Goal: Use online tool/utility: Utilize a website feature to perform a specific function

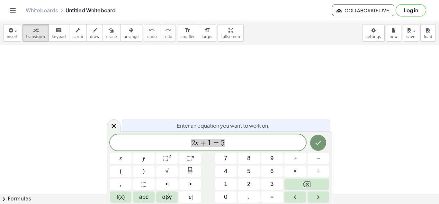
click at [235, 141] on span "2 x + 1 = 5" at bounding box center [208, 142] width 196 height 9
click at [322, 144] on icon "Done" at bounding box center [319, 143] width 8 height 8
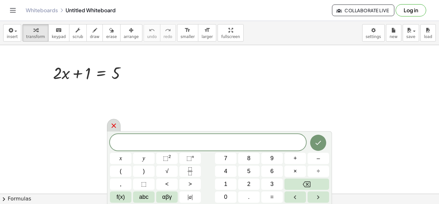
click at [114, 123] on icon at bounding box center [114, 126] width 8 height 8
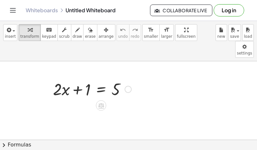
click at [77, 78] on div at bounding box center [92, 89] width 85 height 22
click at [81, 78] on div at bounding box center [92, 89] width 85 height 22
click at [78, 78] on div at bounding box center [92, 89] width 85 height 22
drag, startPoint x: 77, startPoint y: 74, endPoint x: 127, endPoint y: 73, distance: 50.5
click at [127, 78] on div at bounding box center [92, 89] width 85 height 22
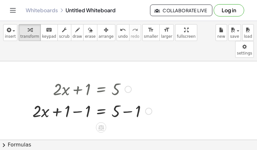
click at [78, 99] on div at bounding box center [92, 110] width 126 height 22
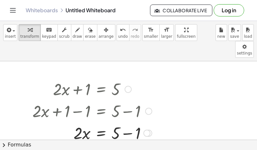
click at [126, 121] on div at bounding box center [92, 132] width 126 height 22
drag, startPoint x: 78, startPoint y: 118, endPoint x: 116, endPoint y: 133, distance: 41.3
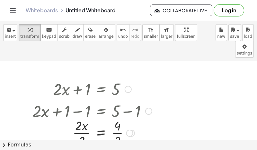
click at [78, 116] on div at bounding box center [92, 132] width 126 height 32
click at [118, 116] on div at bounding box center [92, 132] width 126 height 32
click at [75, 78] on div at bounding box center [92, 89] width 126 height 22
click at [79, 78] on div at bounding box center [92, 89] width 126 height 22
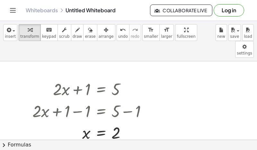
click at [104, 144] on button "chevron_right Formulas" at bounding box center [128, 144] width 257 height 10
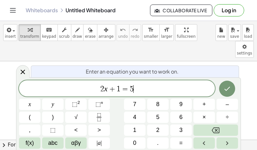
click at [140, 91] on span "2 x + 1 = 5 ​" at bounding box center [117, 88] width 196 height 9
click at [92, 118] on button "Fraction" at bounding box center [99, 116] width 22 height 11
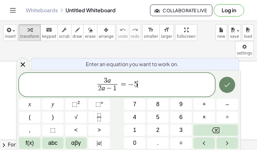
click at [219, 83] on icon "Done" at bounding box center [227, 85] width 8 height 8
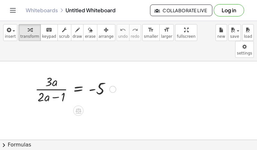
click at [56, 81] on div at bounding box center [75, 88] width 87 height 32
click at [52, 73] on div at bounding box center [75, 88] width 87 height 32
click at [60, 81] on div at bounding box center [75, 88] width 87 height 32
click at [40, 81] on div at bounding box center [75, 88] width 87 height 32
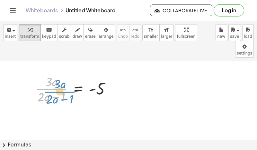
drag, startPoint x: 47, startPoint y: 73, endPoint x: 52, endPoint y: 74, distance: 4.5
click at [52, 74] on div at bounding box center [75, 88] width 87 height 32
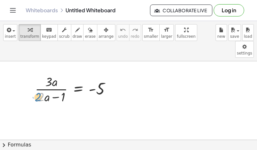
drag, startPoint x: 38, startPoint y: 77, endPoint x: 35, endPoint y: 78, distance: 3.2
click at [35, 78] on div "· 2 + · a · 3 · a · ( + · 2 · a − 1 ) = - 5" at bounding box center [73, 88] width 96 height 35
drag, startPoint x: 51, startPoint y: 80, endPoint x: 57, endPoint y: 89, distance: 10.9
click at [57, 89] on div "− · 3 · a · ( + · 2 · a − 1 ) = - 5" at bounding box center [73, 88] width 96 height 35
drag, startPoint x: 62, startPoint y: 83, endPoint x: 66, endPoint y: 89, distance: 7.2
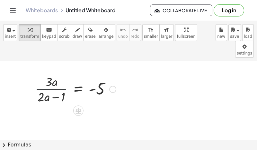
click at [37, 75] on div at bounding box center [75, 88] width 87 height 32
drag, startPoint x: 43, startPoint y: 78, endPoint x: 53, endPoint y: 81, distance: 10.8
click at [53, 81] on div at bounding box center [75, 88] width 87 height 32
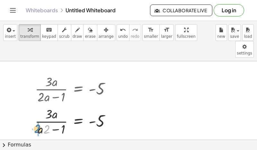
drag, startPoint x: 49, startPoint y: 112, endPoint x: 40, endPoint y: 111, distance: 8.8
click at [40, 111] on div at bounding box center [75, 121] width 87 height 32
drag, startPoint x: 57, startPoint y: 112, endPoint x: 110, endPoint y: 101, distance: 54.5
click at [110, 105] on div at bounding box center [75, 121] width 87 height 32
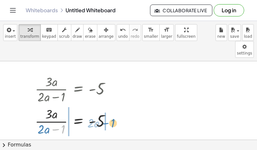
drag, startPoint x: 63, startPoint y: 111, endPoint x: 113, endPoint y: 105, distance: 50.5
click at [113, 105] on div at bounding box center [75, 121] width 87 height 32
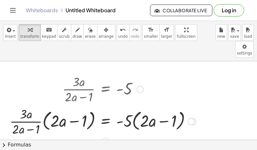
click at [45, 108] on div at bounding box center [102, 121] width 193 height 32
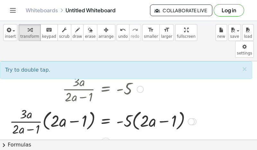
click at [42, 105] on div at bounding box center [102, 121] width 193 height 32
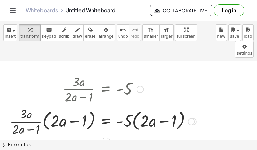
click at [134, 105] on div at bounding box center [102, 121] width 193 height 32
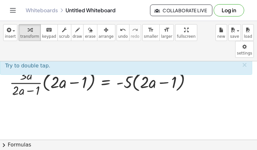
scroll to position [33, 0]
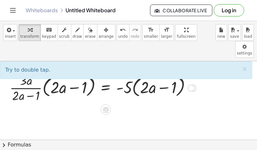
click at [43, 71] on div at bounding box center [102, 87] width 193 height 32
click at [42, 72] on div at bounding box center [102, 87] width 193 height 32
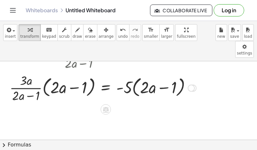
click at [44, 71] on div at bounding box center [102, 87] width 193 height 32
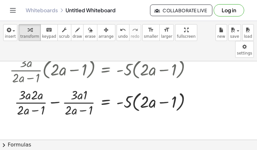
scroll to position [54, 0]
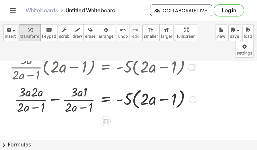
click at [132, 83] on div at bounding box center [102, 99] width 193 height 32
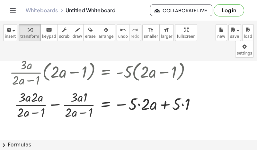
scroll to position [44, 0]
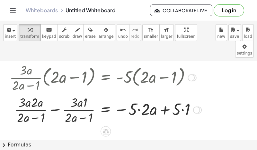
click at [139, 94] on div at bounding box center [105, 109] width 198 height 32
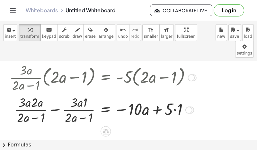
click at [174, 94] on div at bounding box center [102, 109] width 193 height 32
click at [156, 93] on div at bounding box center [102, 109] width 193 height 32
click at [58, 93] on div at bounding box center [102, 109] width 193 height 32
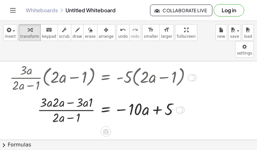
click at [61, 93] on div at bounding box center [102, 109] width 193 height 32
click at [70, 93] on div at bounding box center [102, 109] width 193 height 32
click at [73, 102] on div at bounding box center [102, 109] width 193 height 32
drag, startPoint x: 20, startPoint y: 77, endPoint x: 19, endPoint y: 80, distance: 3.8
click at [19, 93] on div at bounding box center [102, 109] width 193 height 32
